Goal: Find specific page/section: Find specific page/section

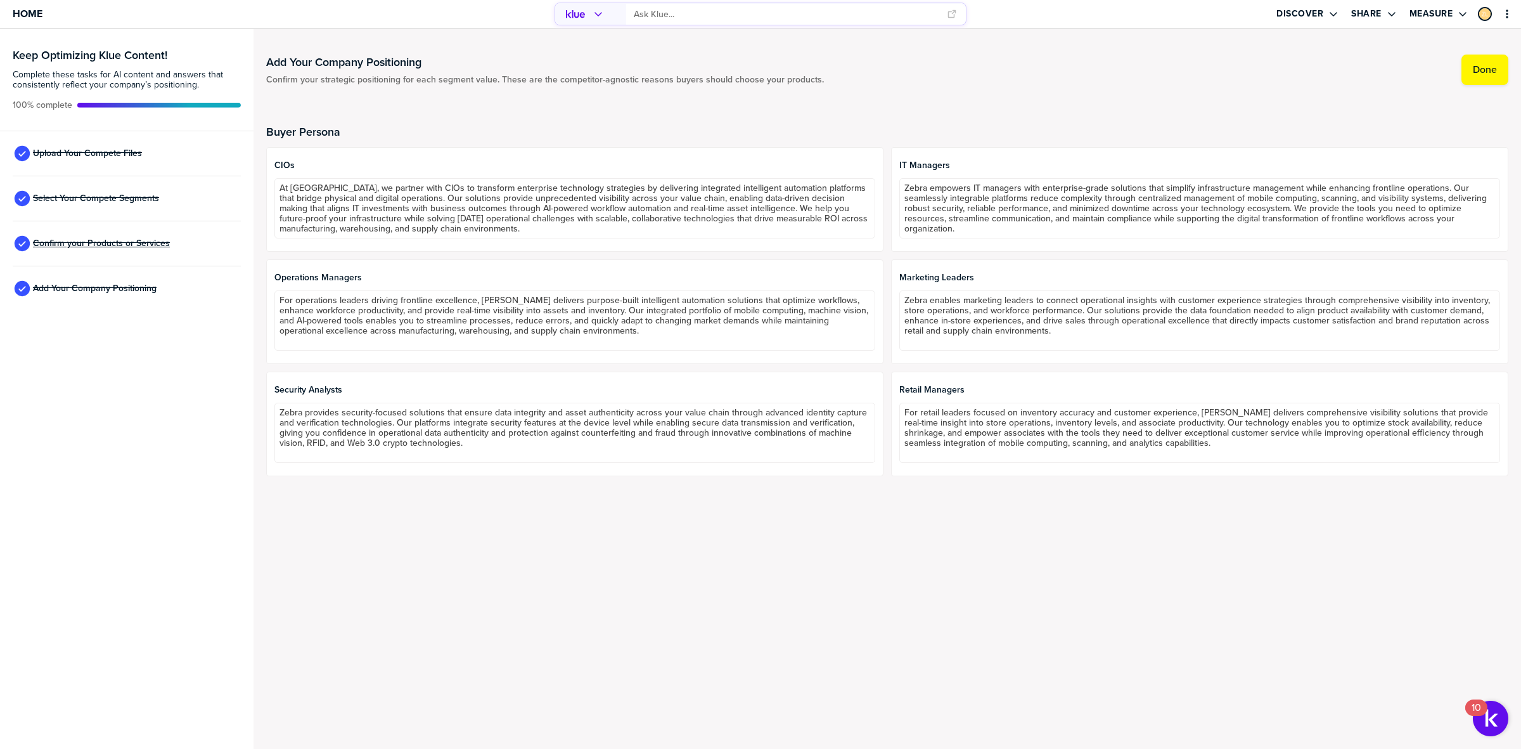
click at [129, 248] on span "Confirm your Products or Services" at bounding box center [101, 243] width 137 height 10
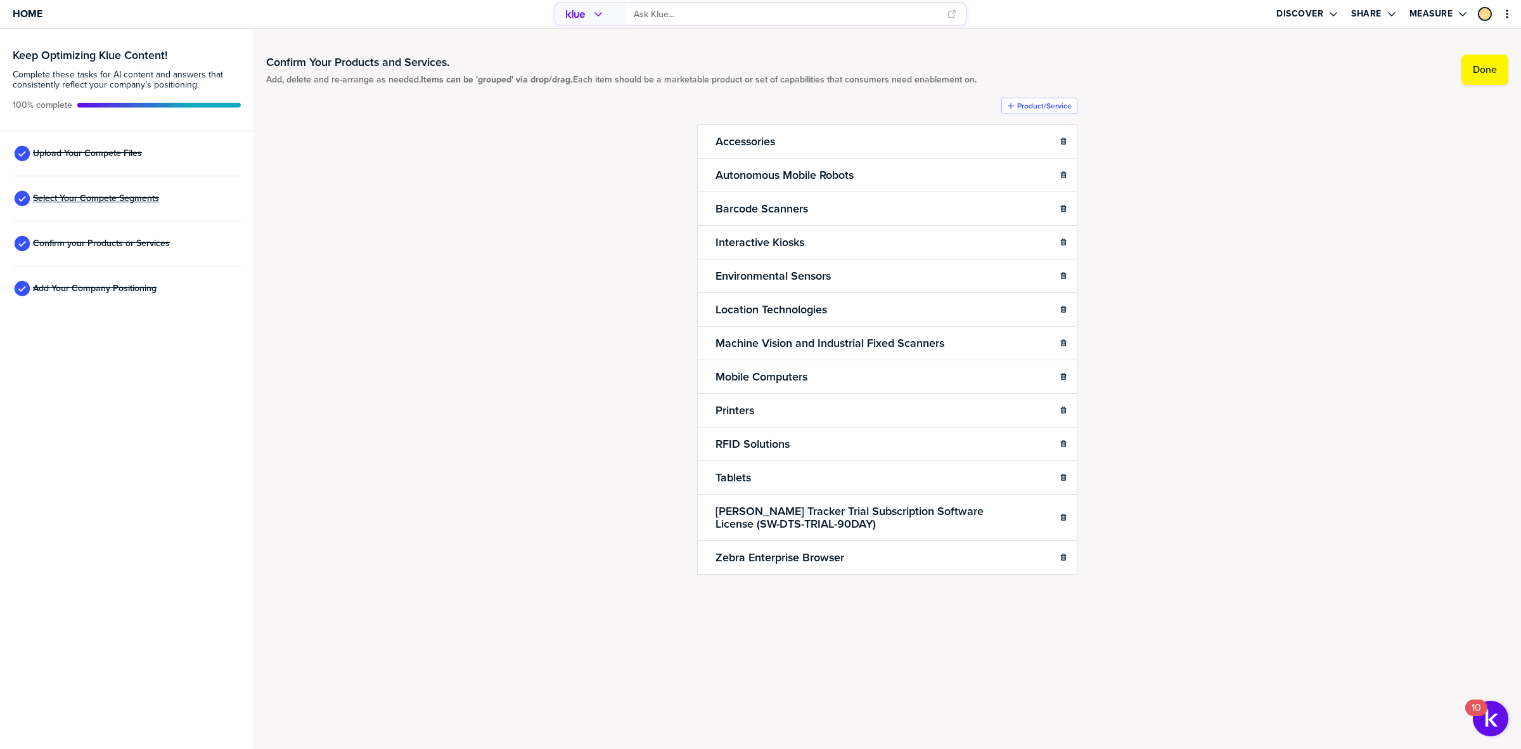
click at [120, 193] on span "Select Your Compete Segments" at bounding box center [96, 198] width 126 height 10
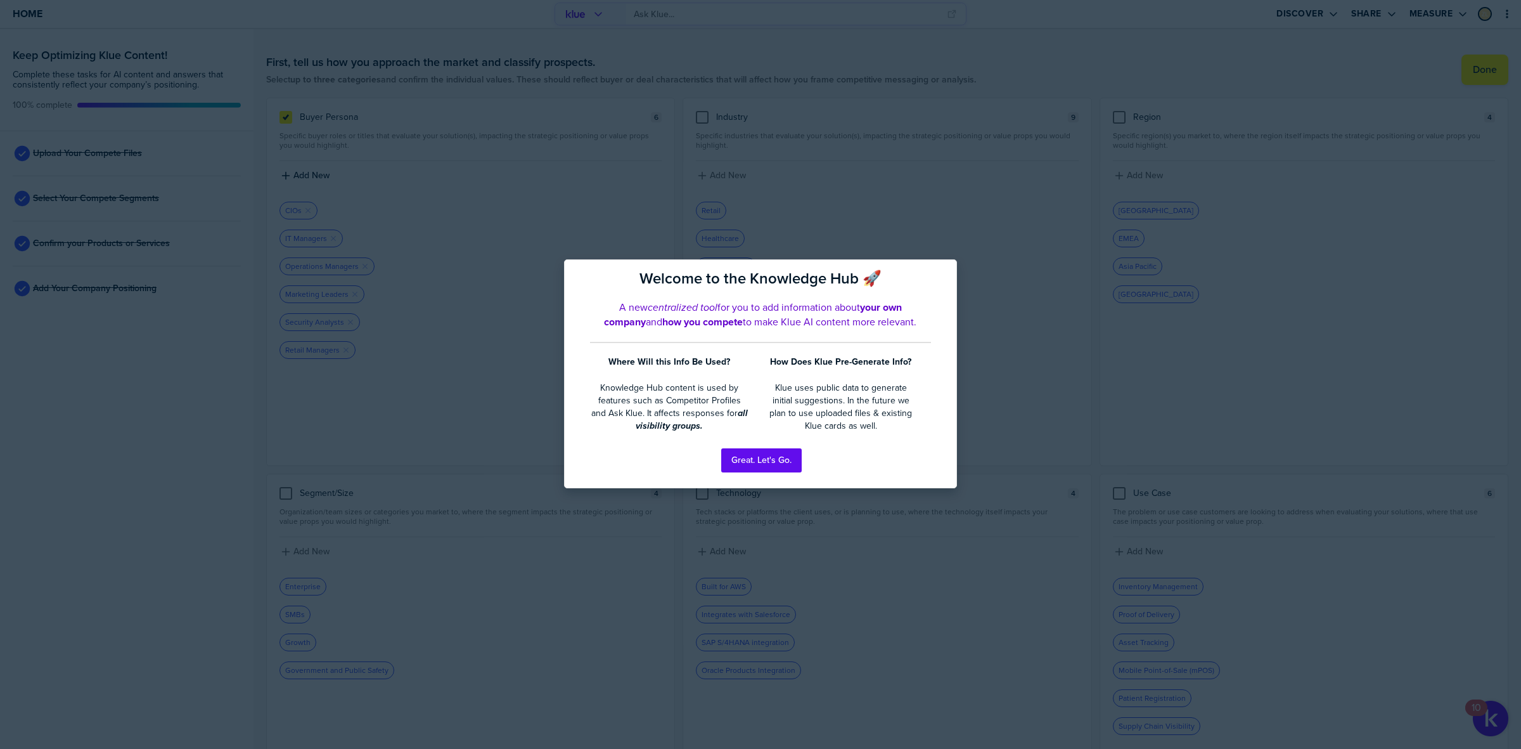
click at [263, 254] on div at bounding box center [760, 374] width 1521 height 749
click at [868, 537] on div at bounding box center [760, 374] width 1521 height 749
click at [747, 458] on button "Great. Let's Go." at bounding box center [761, 460] width 81 height 24
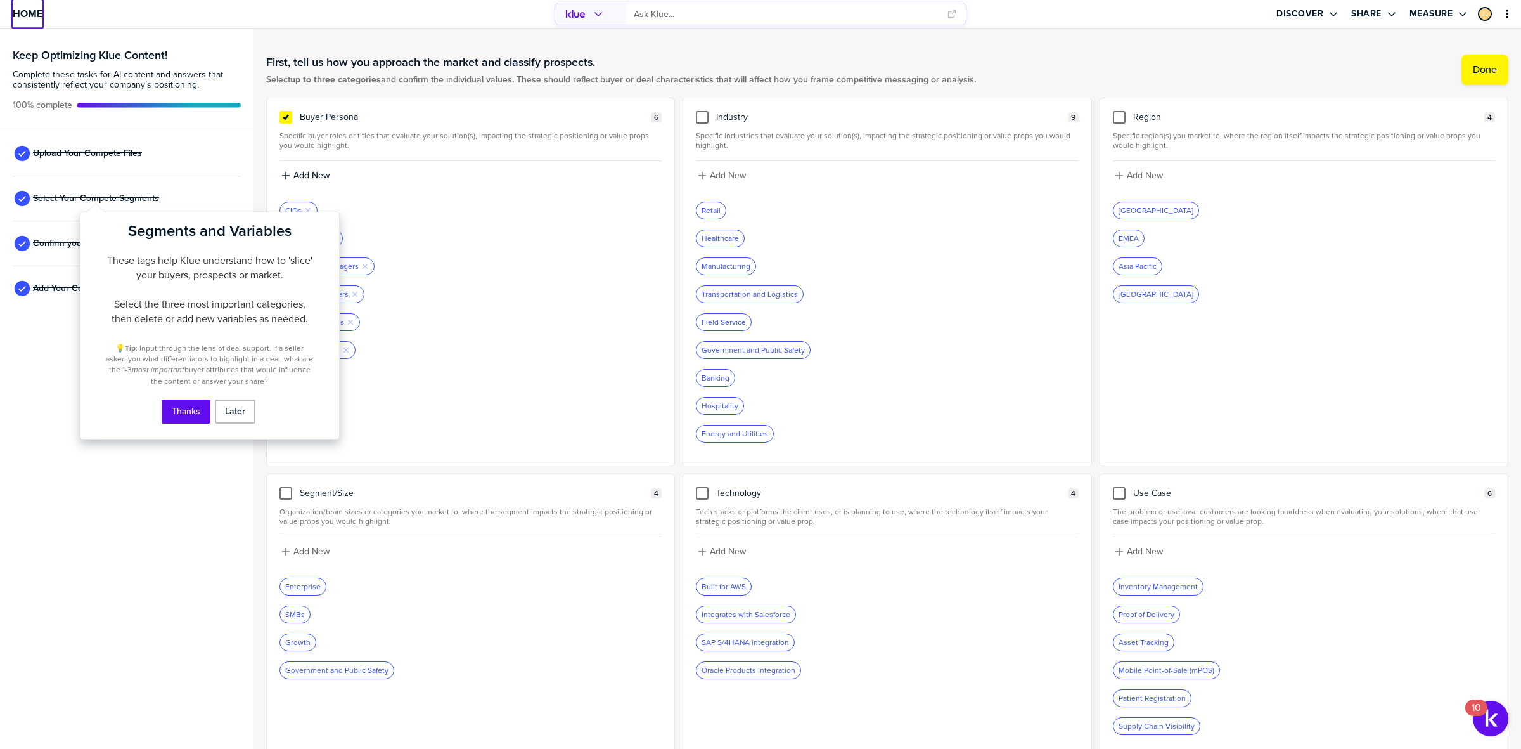
click at [16, 19] on span "Home" at bounding box center [28, 13] width 30 height 11
